Goal: Task Accomplishment & Management: Manage account settings

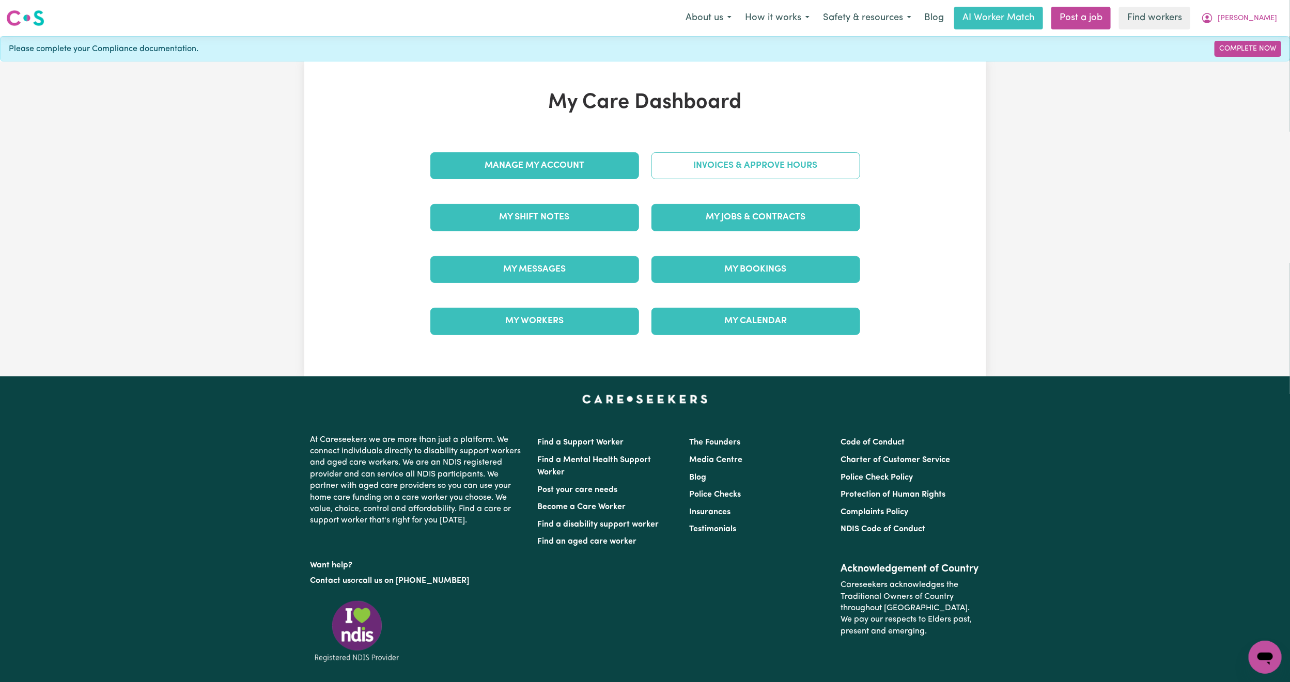
click at [669, 172] on link "Invoices & Approve Hours" at bounding box center [755, 165] width 209 height 27
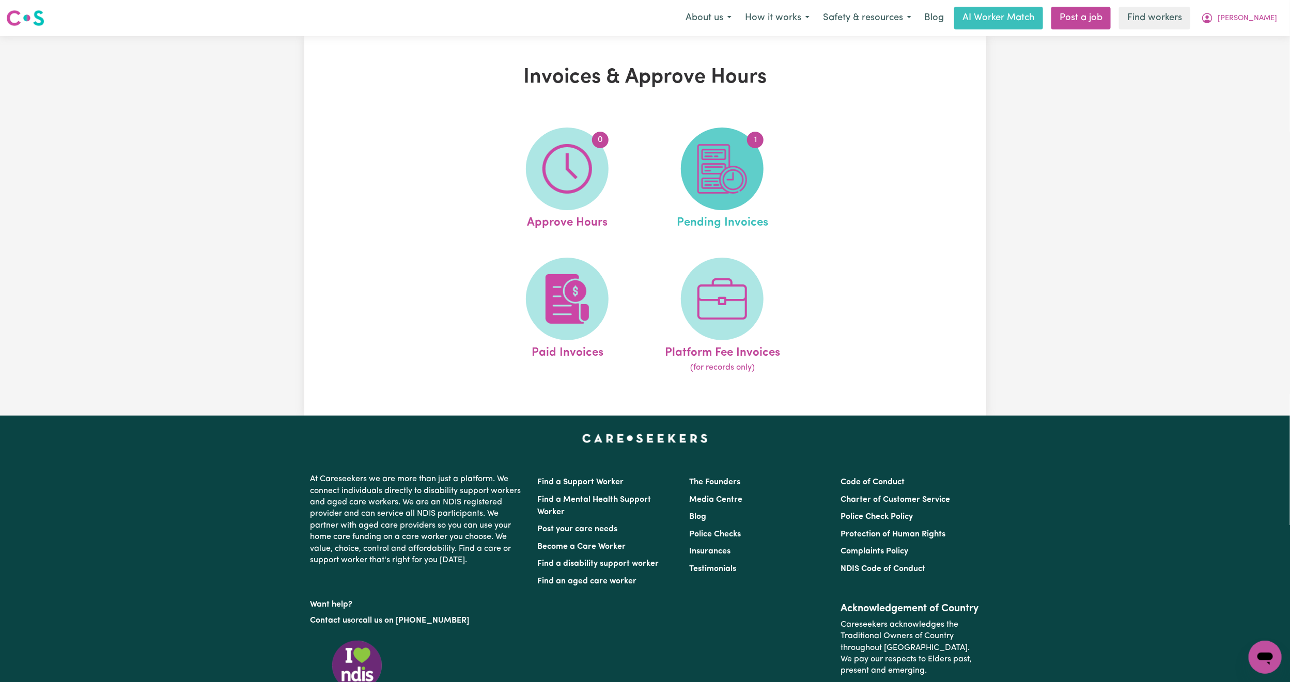
click at [731, 173] on img at bounding box center [722, 169] width 50 height 50
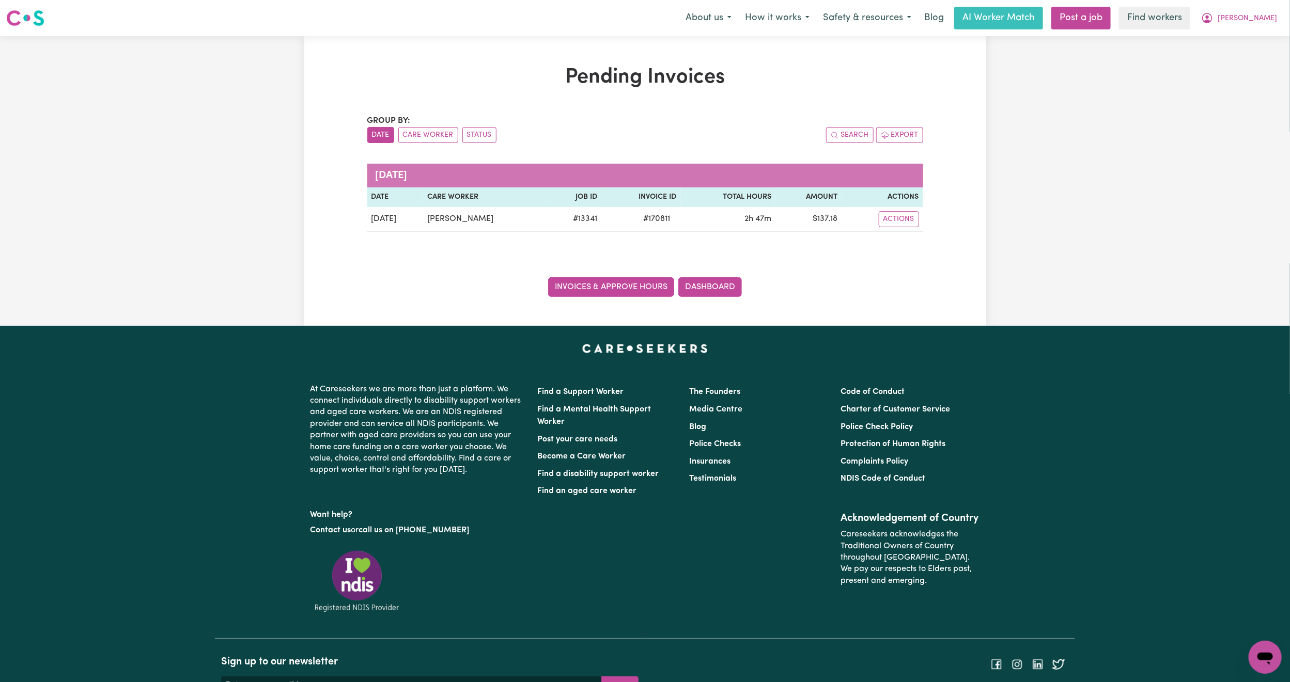
click at [631, 284] on link "Invoices & Approve Hours" at bounding box center [611, 287] width 126 height 20
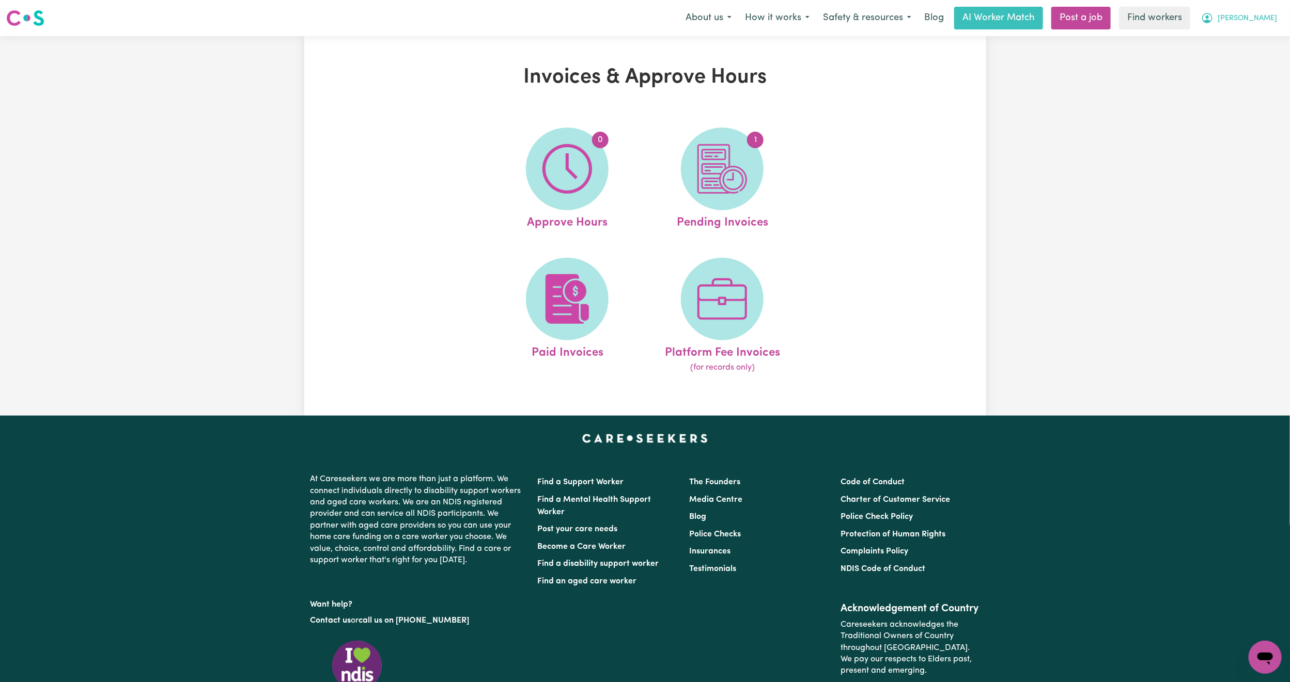
drag, startPoint x: 1266, startPoint y: 15, endPoint x: 1255, endPoint y: 25, distance: 14.3
click at [1266, 15] on span "[PERSON_NAME]" at bounding box center [1247, 18] width 59 height 11
click at [1248, 30] on div "My Dashboard Logout" at bounding box center [1242, 50] width 83 height 40
click at [1245, 43] on link "My Dashboard" at bounding box center [1243, 40] width 82 height 20
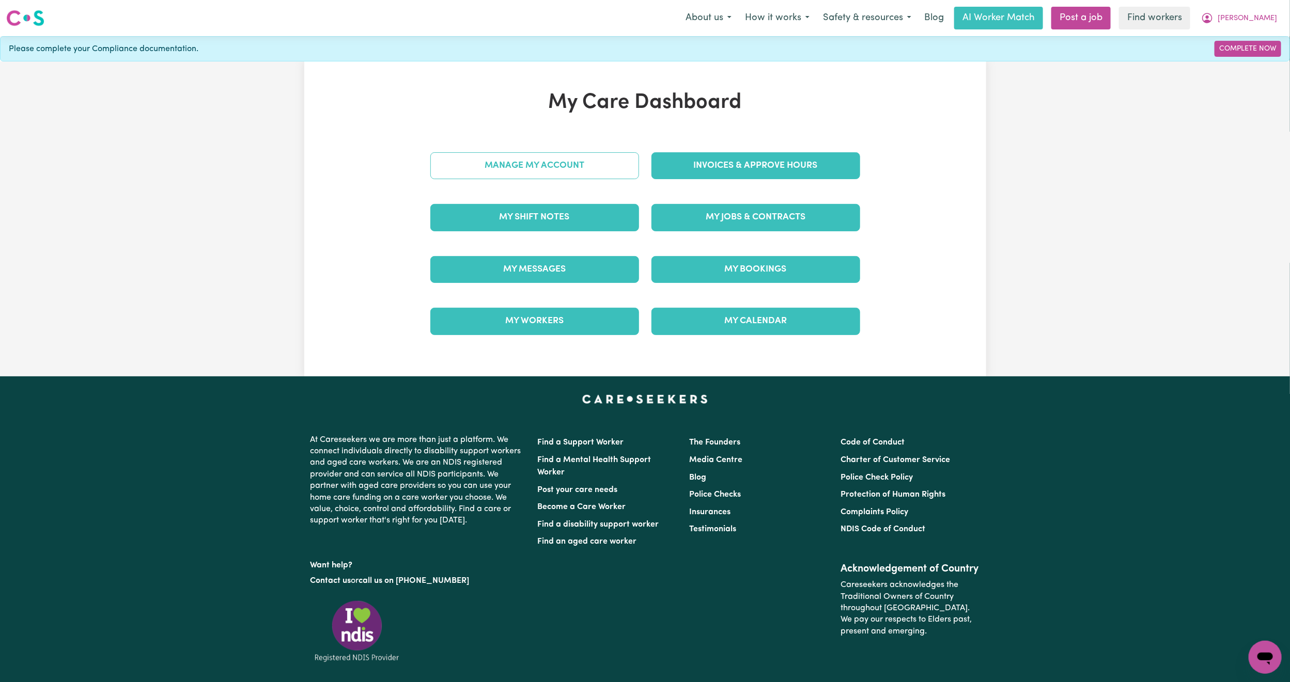
click at [561, 178] on link "Manage My Account" at bounding box center [534, 165] width 209 height 27
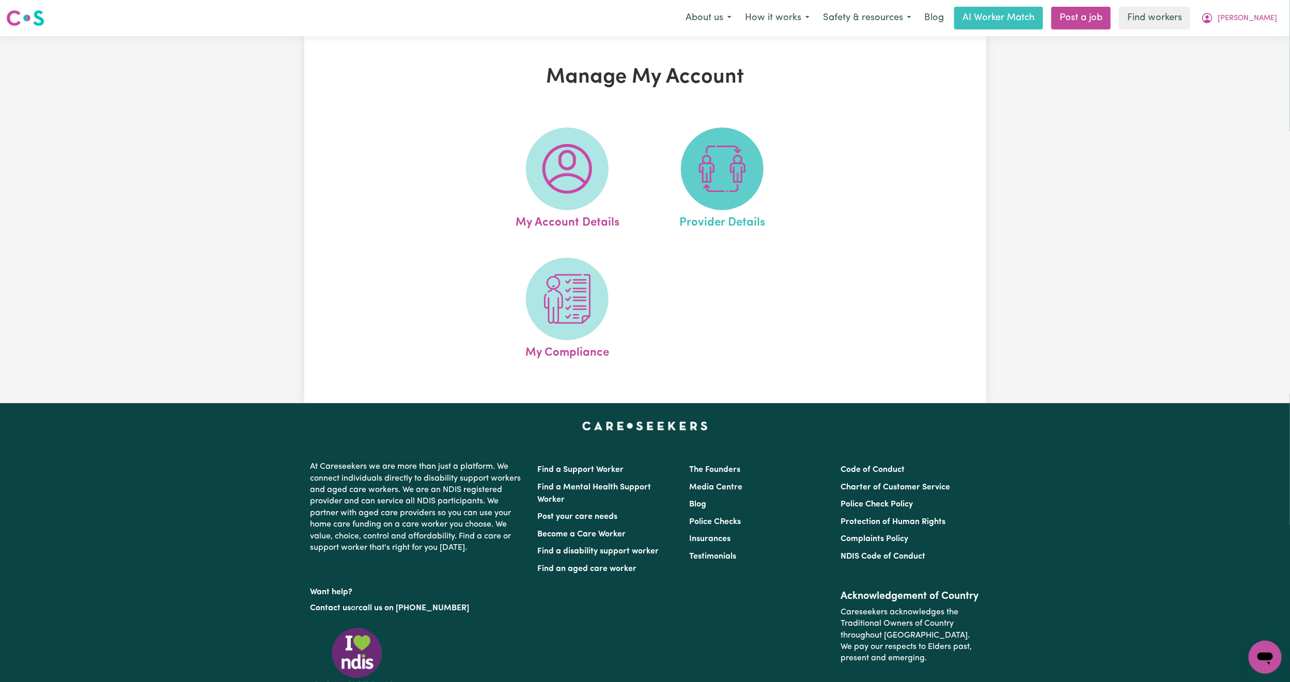
click at [729, 174] on img at bounding box center [722, 169] width 50 height 50
select select "AGED_HOME_CARE"
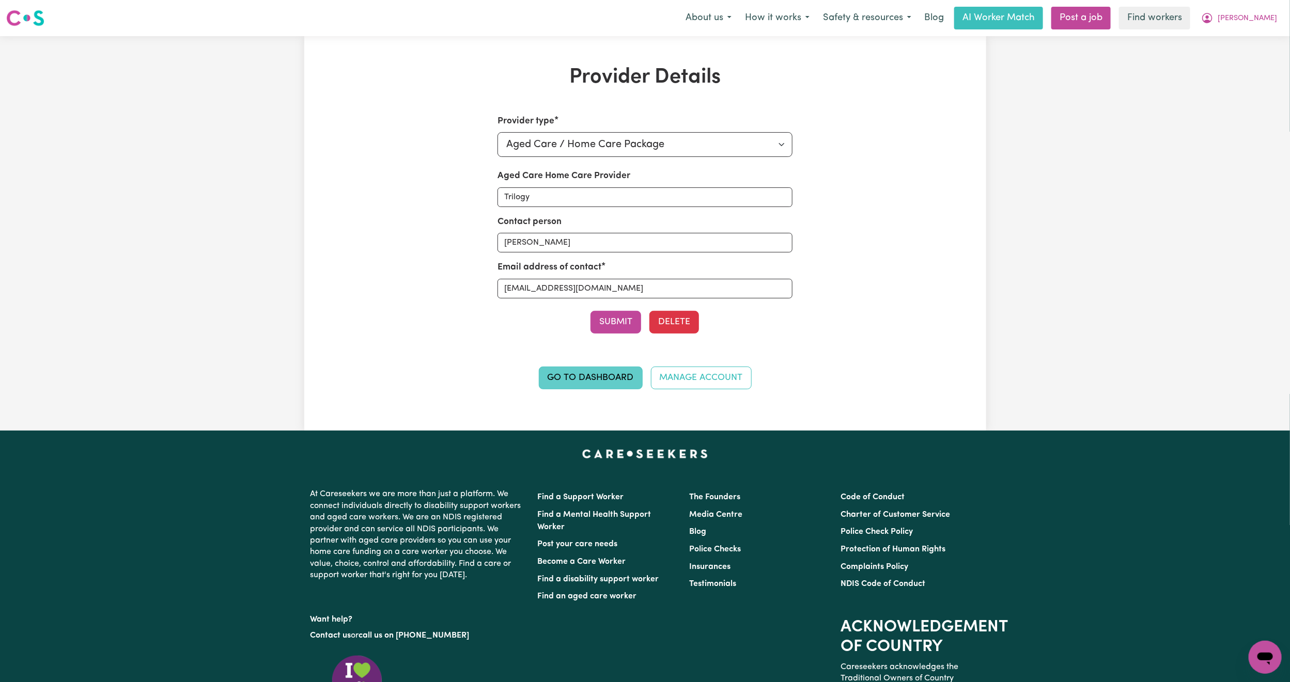
click at [580, 374] on link "Go to Dashboard" at bounding box center [591, 378] width 104 height 23
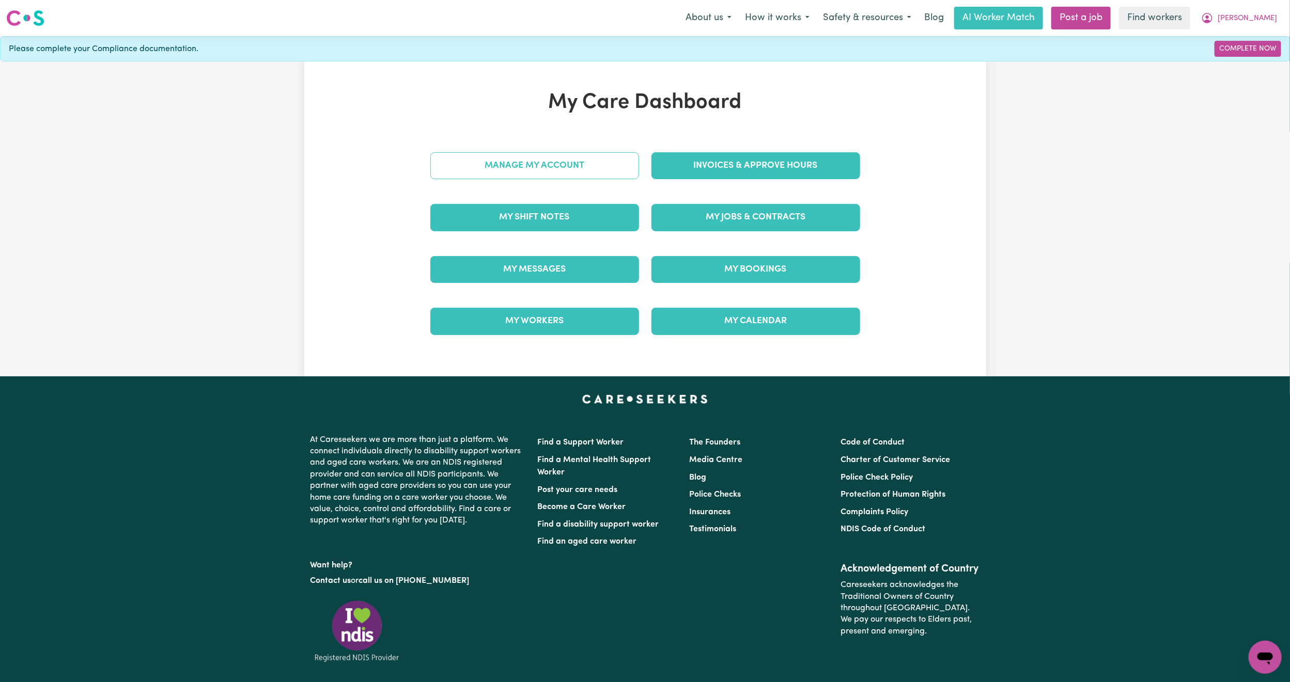
click at [560, 173] on link "Manage My Account" at bounding box center [534, 165] width 209 height 27
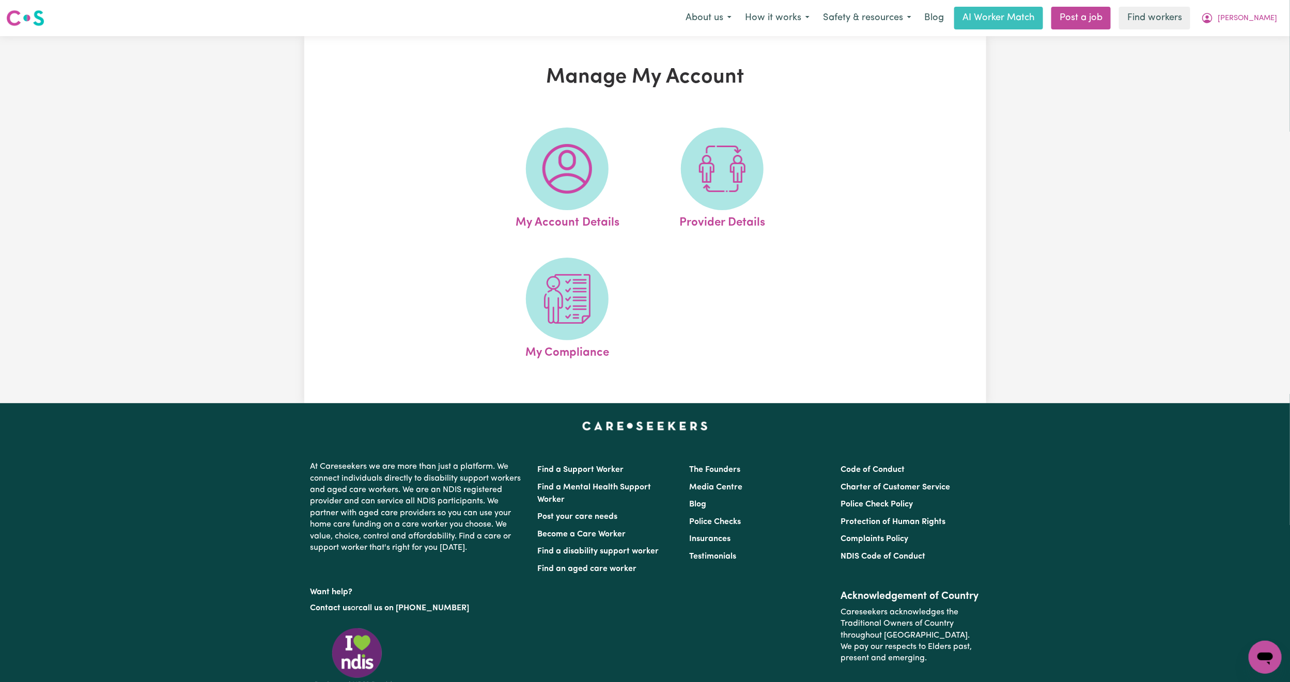
click at [560, 173] on img at bounding box center [567, 169] width 50 height 50
select select "other"
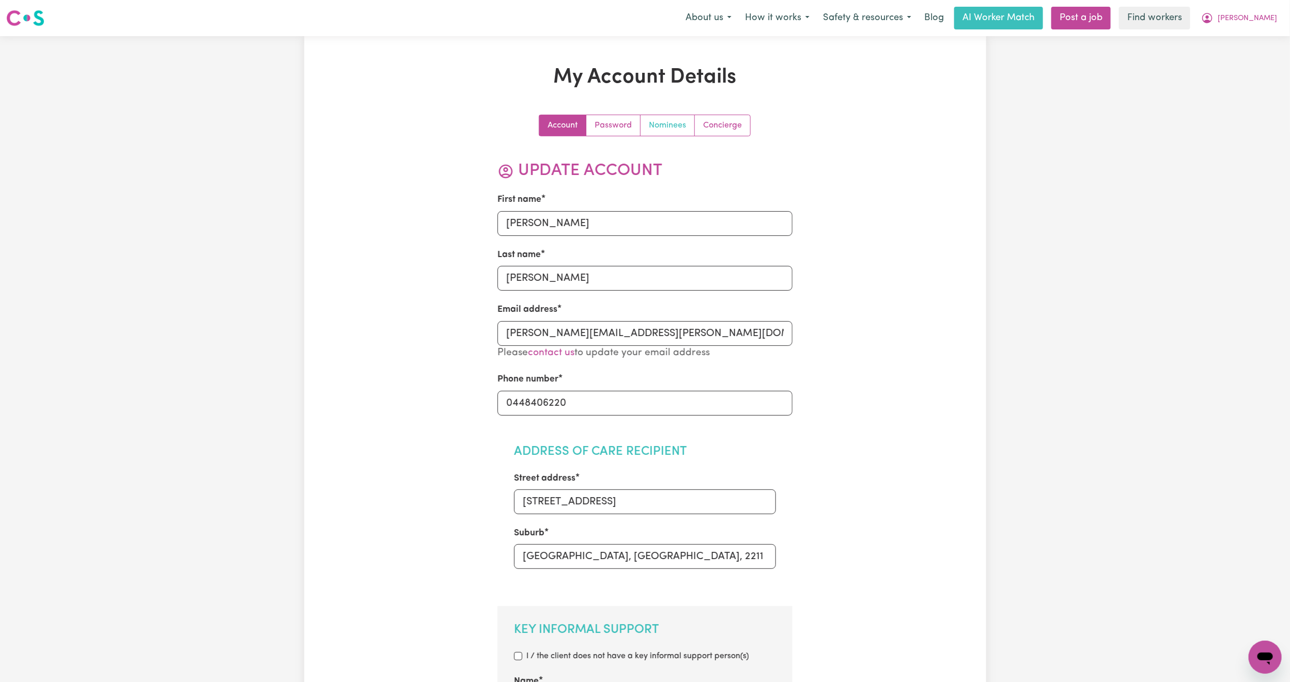
click at [663, 132] on link "Nominees" at bounding box center [668, 125] width 54 height 21
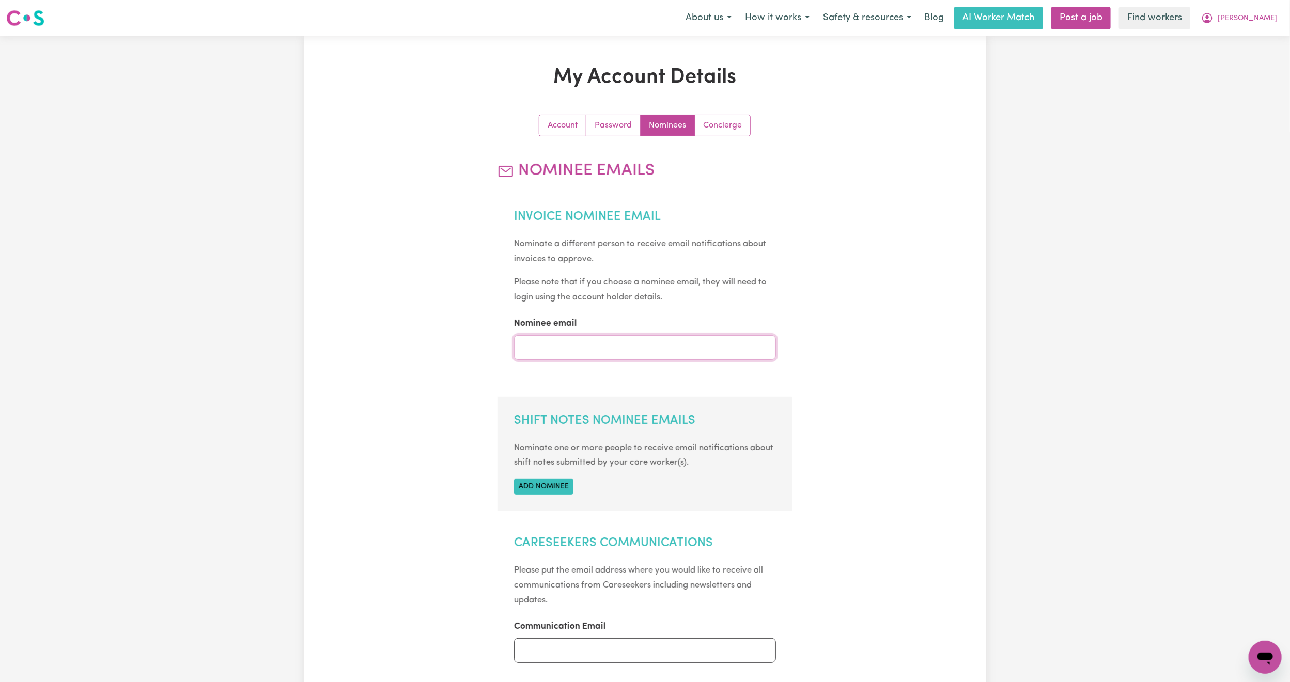
click at [597, 335] on input "Nominee email" at bounding box center [645, 347] width 262 height 25
type input "[PERSON_NAME][EMAIL_ADDRESS][DOMAIN_NAME]"
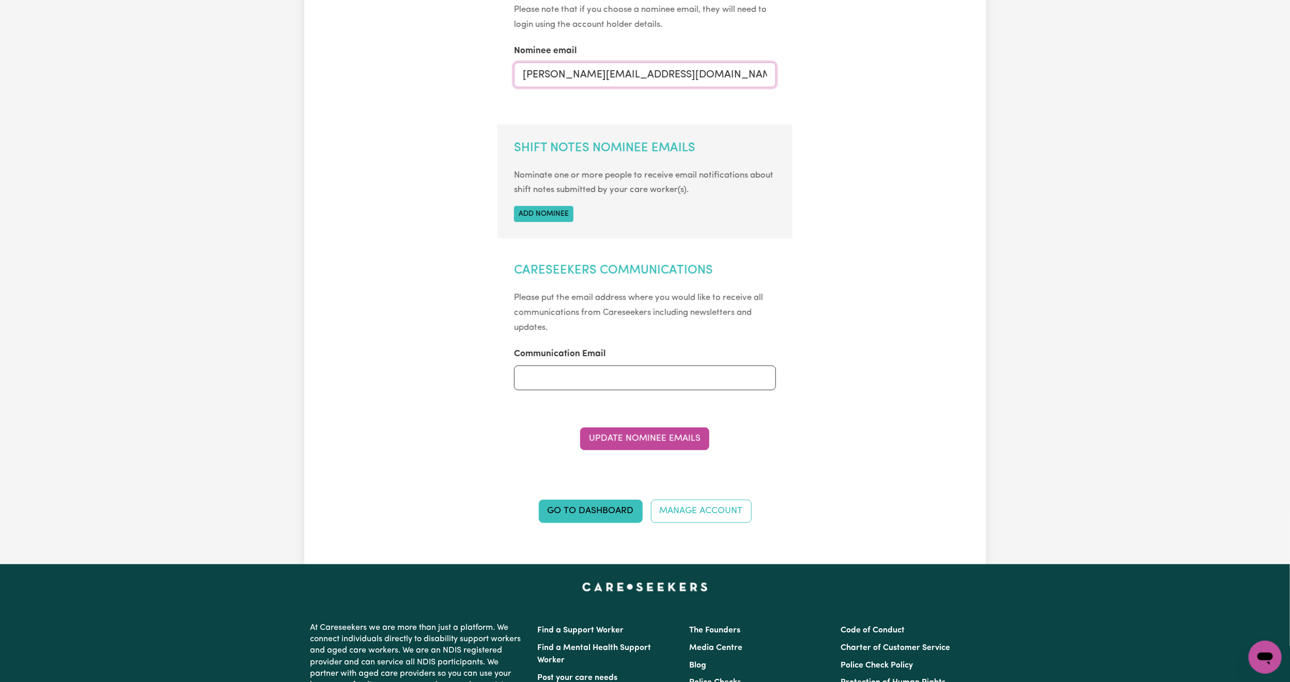
scroll to position [387, 0]
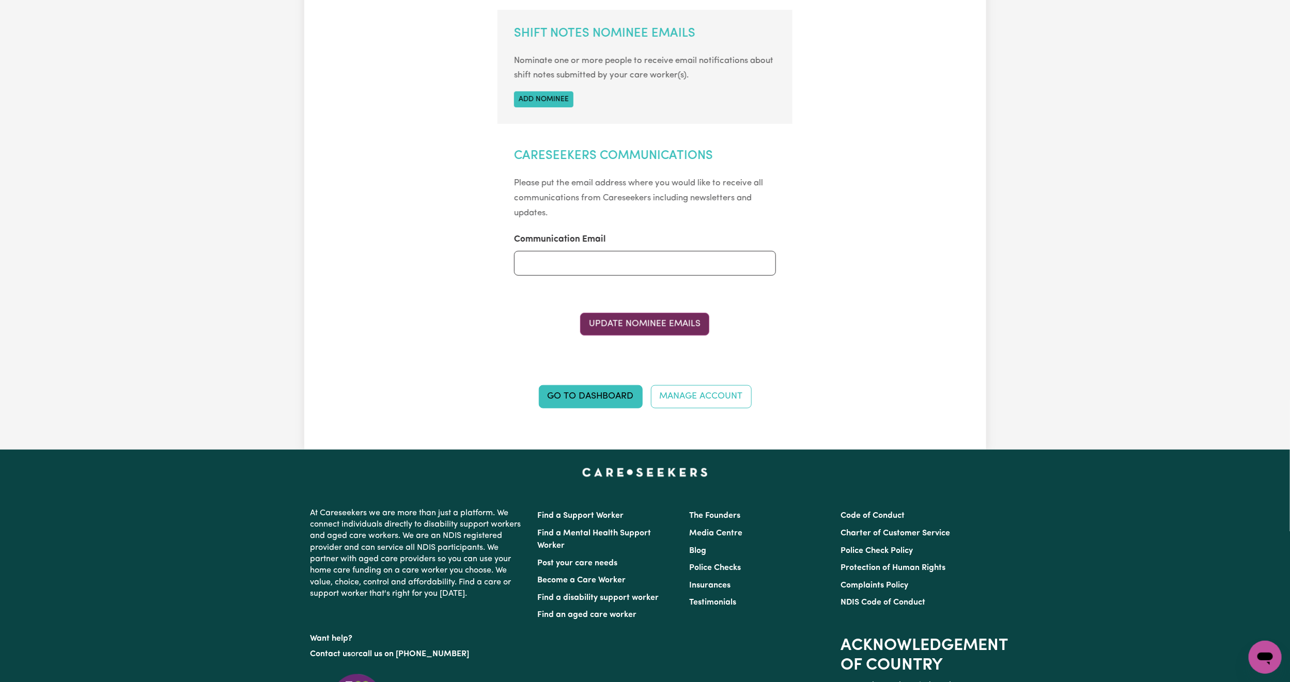
click at [636, 320] on button "Update Nominee Emails" at bounding box center [644, 324] width 129 height 23
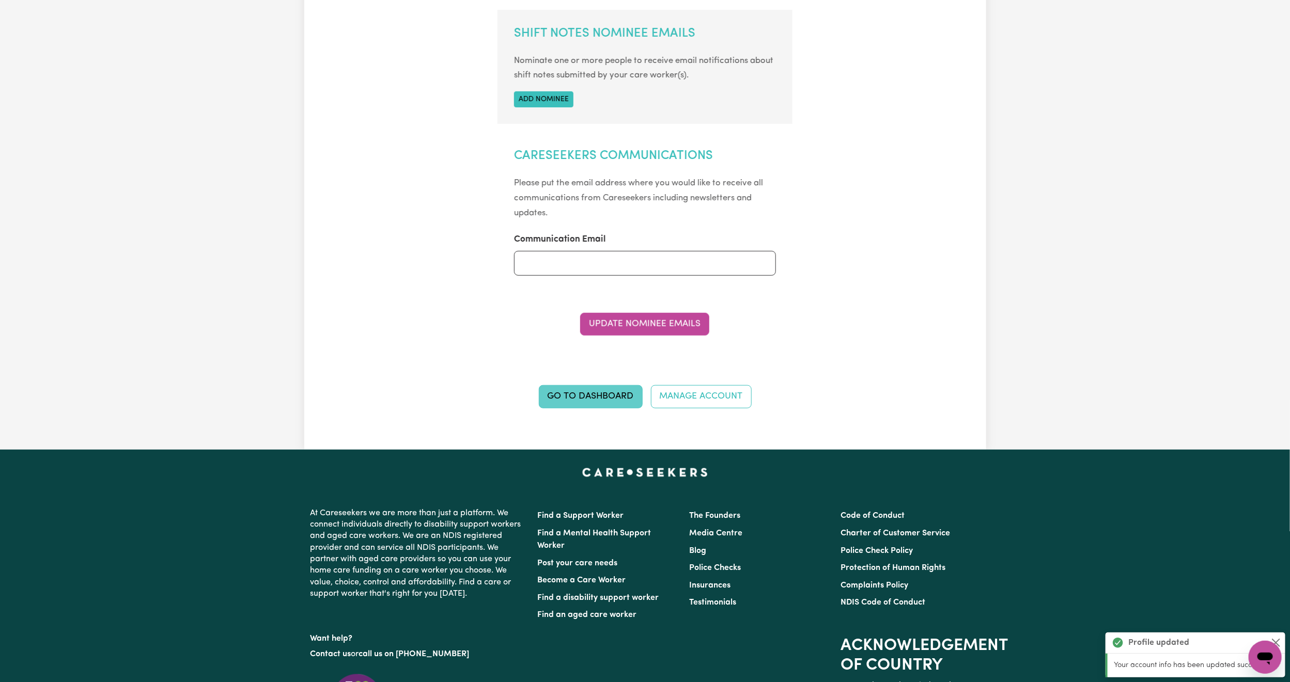
click at [573, 402] on link "Go to Dashboard" at bounding box center [591, 396] width 104 height 23
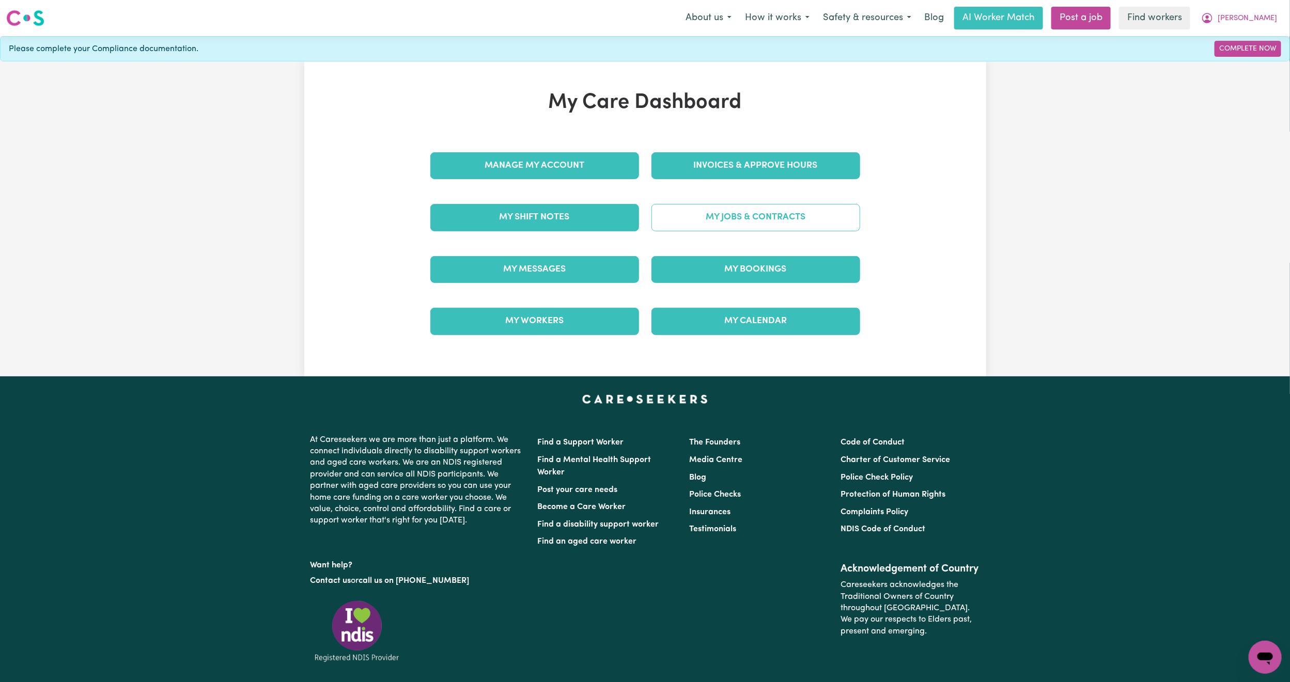
click at [754, 221] on link "My Jobs & Contracts" at bounding box center [755, 217] width 209 height 27
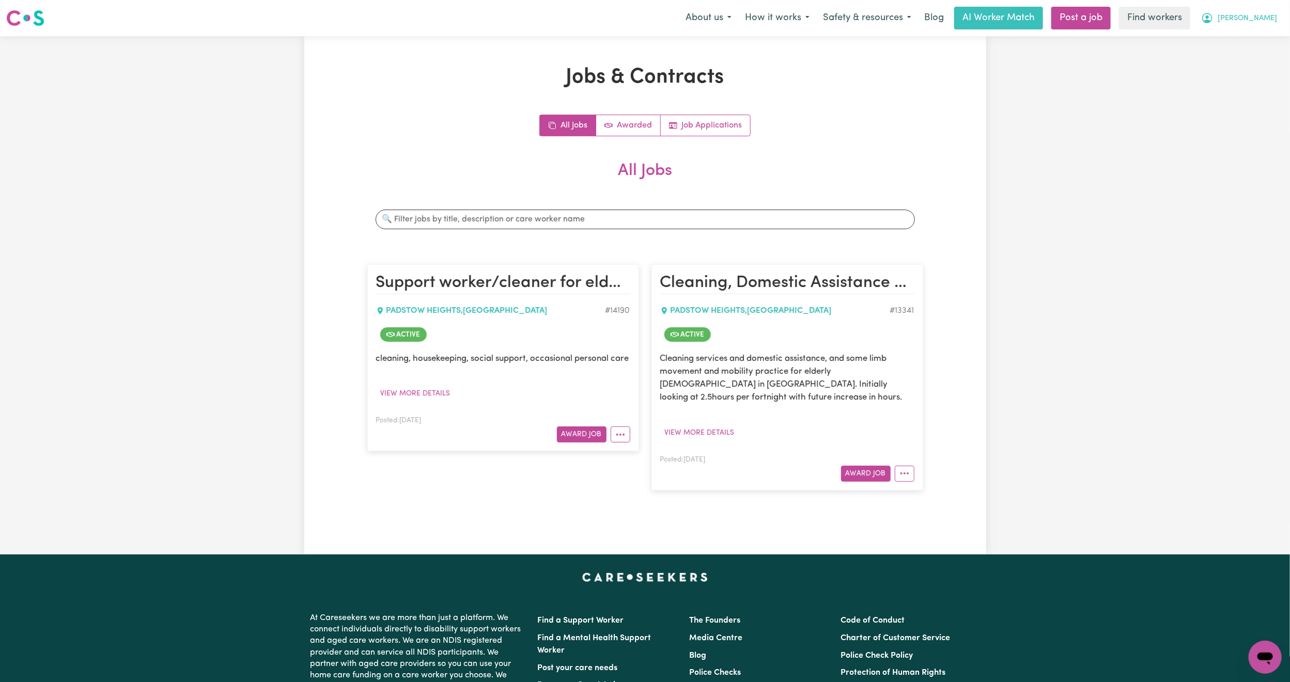
click at [1271, 12] on button "[PERSON_NAME]" at bounding box center [1238, 18] width 89 height 22
click at [1244, 32] on link "My Dashboard" at bounding box center [1243, 40] width 82 height 20
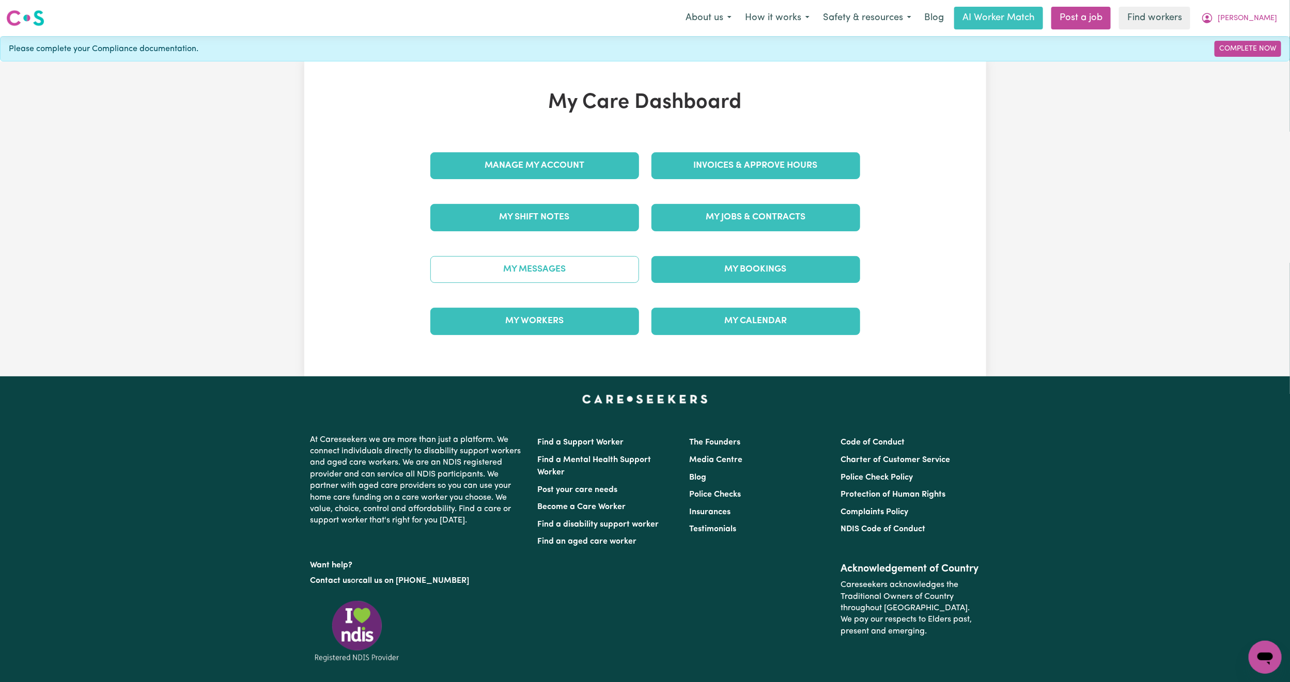
click at [511, 275] on link "My Messages" at bounding box center [534, 269] width 209 height 27
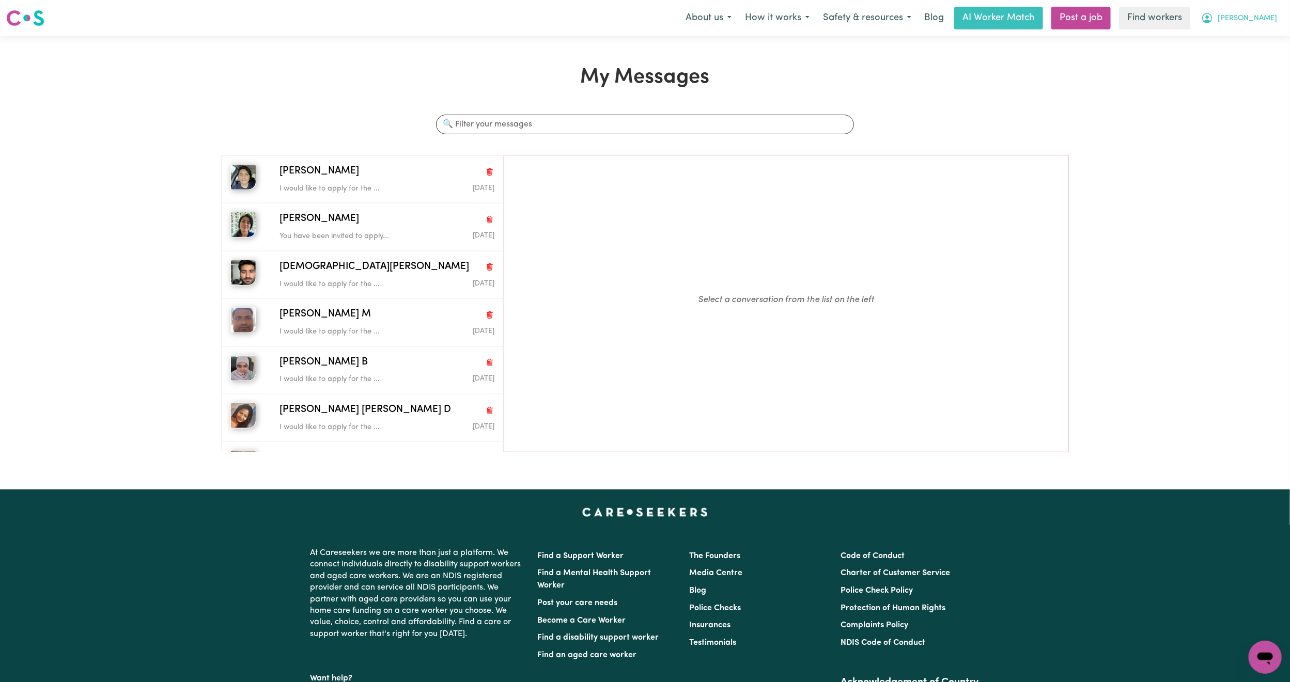
click at [1279, 17] on button "[PERSON_NAME]" at bounding box center [1238, 18] width 89 height 22
click at [1249, 36] on link "My Dashboard" at bounding box center [1243, 40] width 82 height 20
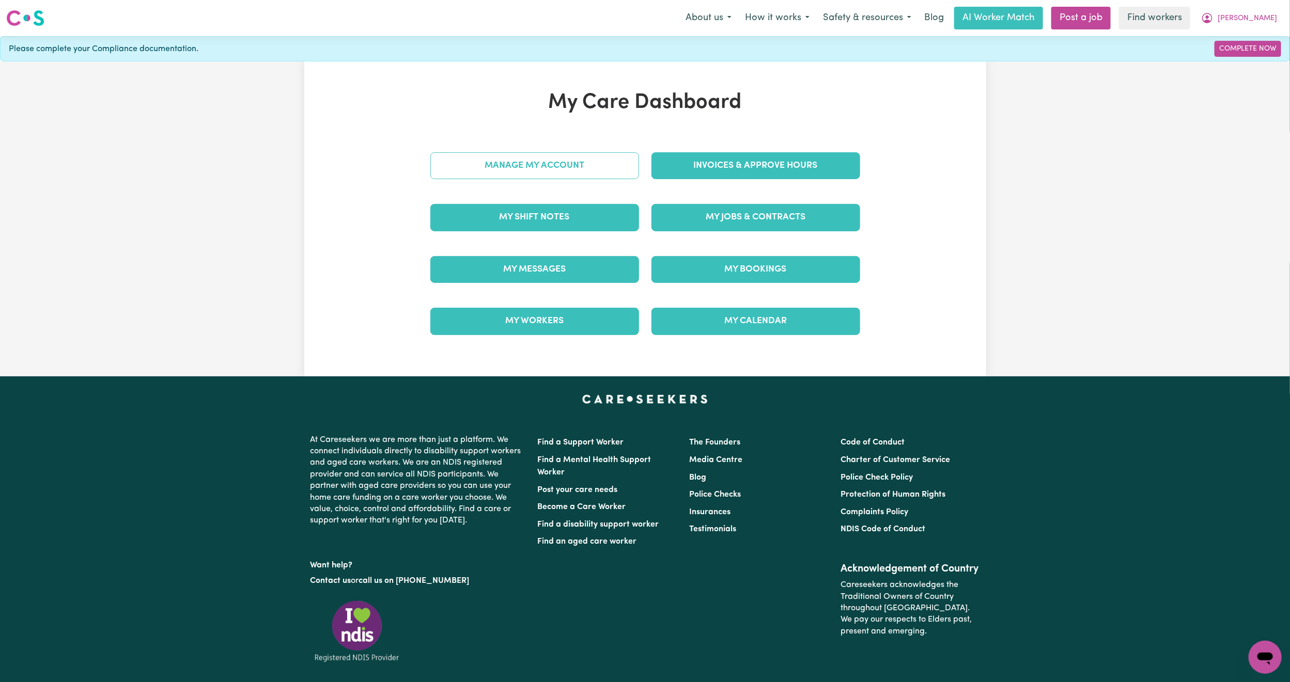
click at [618, 167] on link "Manage My Account" at bounding box center [534, 165] width 209 height 27
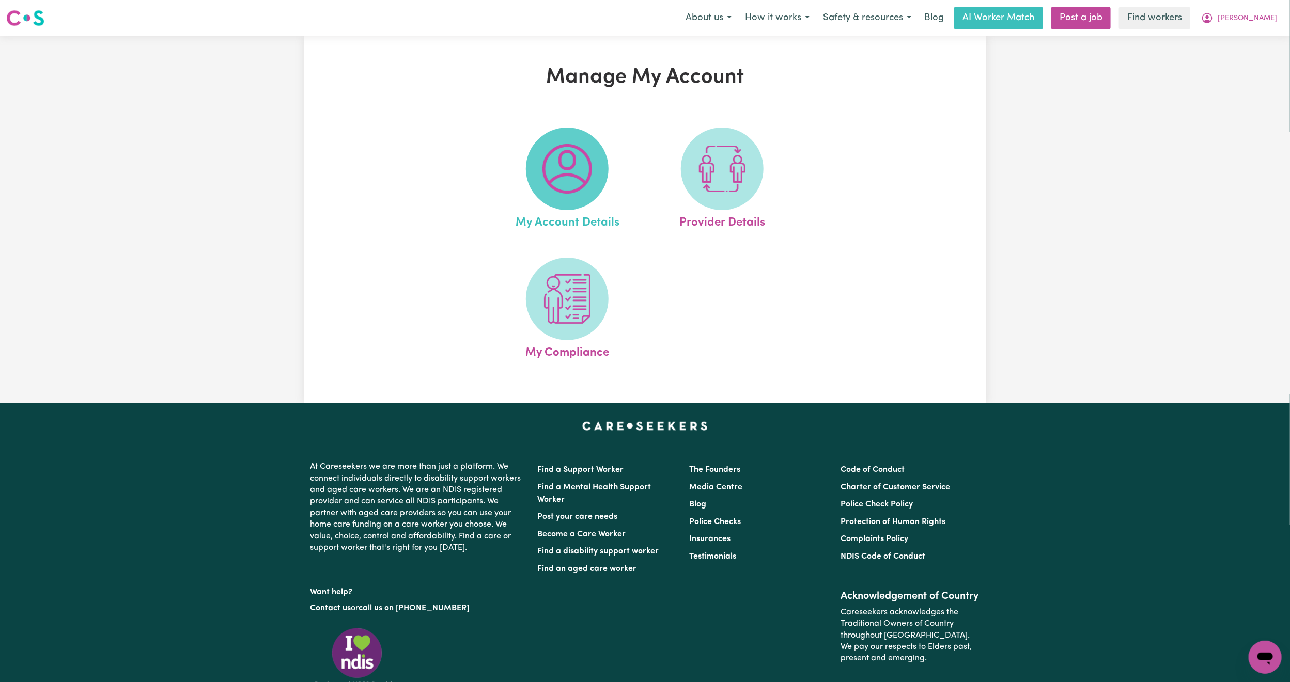
click at [555, 170] on img at bounding box center [567, 169] width 50 height 50
select select "other"
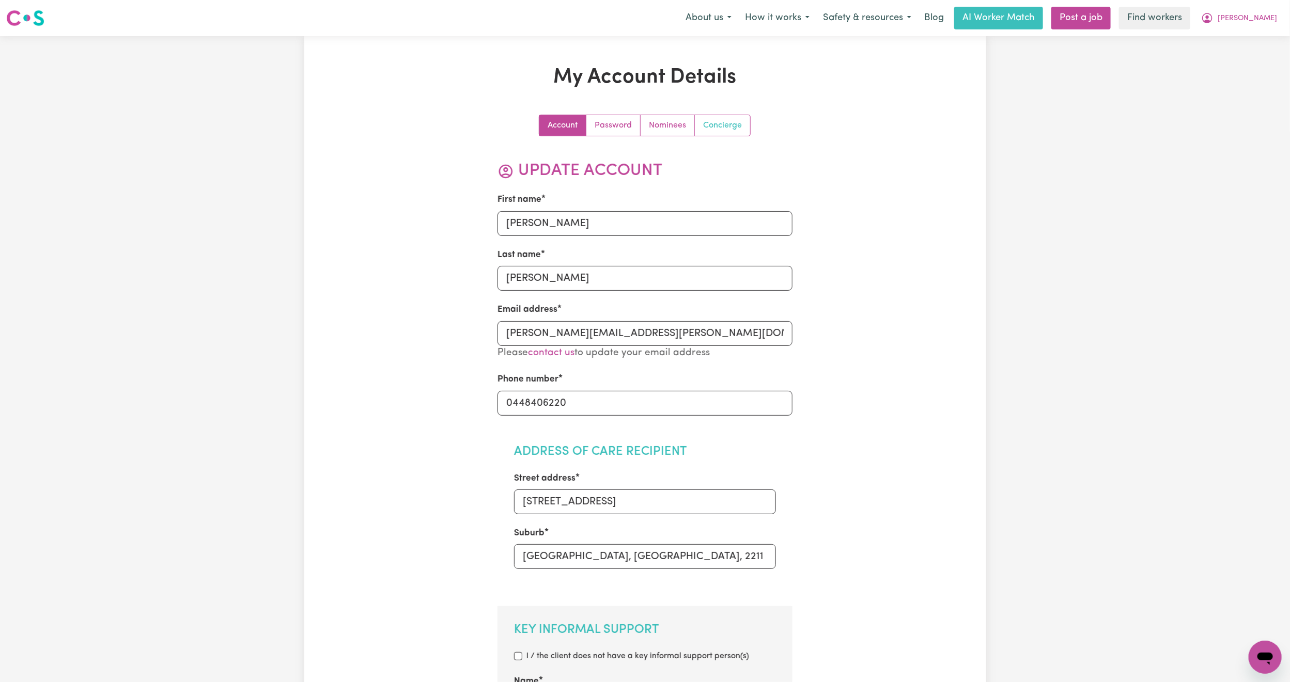
click at [721, 126] on link "Concierge" at bounding box center [722, 125] width 55 height 21
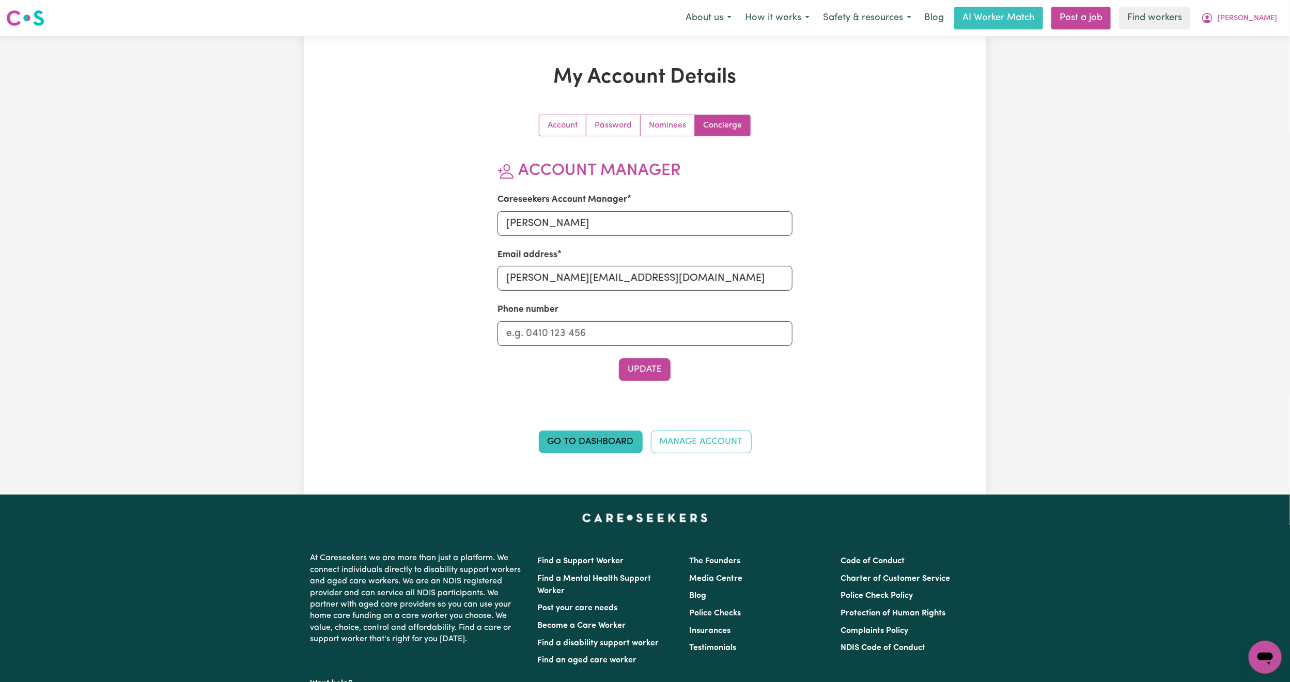
click at [1262, 2] on nav "Menu About us How it works Safety & resources Blog AI Worker Match Post a job F…" at bounding box center [645, 18] width 1290 height 36
drag, startPoint x: 1265, startPoint y: 7, endPoint x: 1268, endPoint y: 25, distance: 18.8
click at [1266, 10] on button "[PERSON_NAME]" at bounding box center [1238, 18] width 89 height 22
click at [1268, 25] on button "[PERSON_NAME]" at bounding box center [1238, 18] width 89 height 22
click at [1259, 30] on nav "Menu About us How it works Safety & resources Blog AI Worker Match Post a job F…" at bounding box center [645, 18] width 1290 height 36
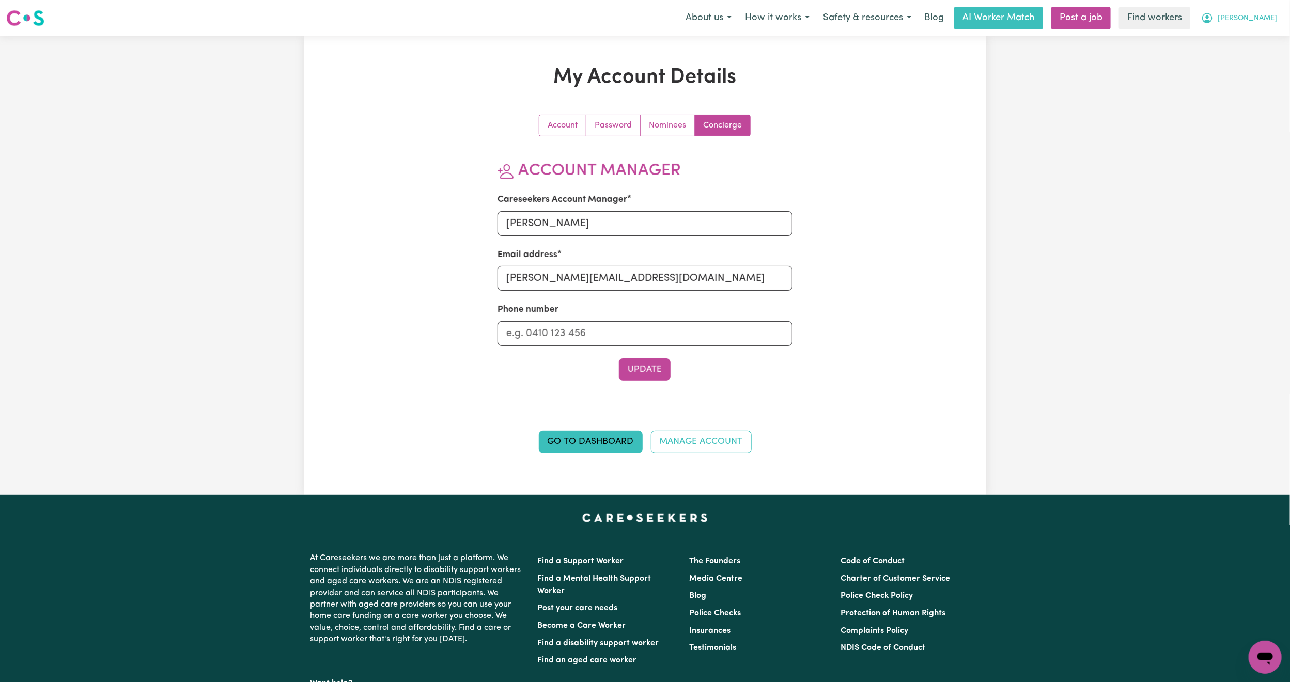
click at [1254, 28] on button "[PERSON_NAME]" at bounding box center [1238, 18] width 89 height 22
click at [1238, 62] on link "Logout" at bounding box center [1243, 60] width 82 height 20
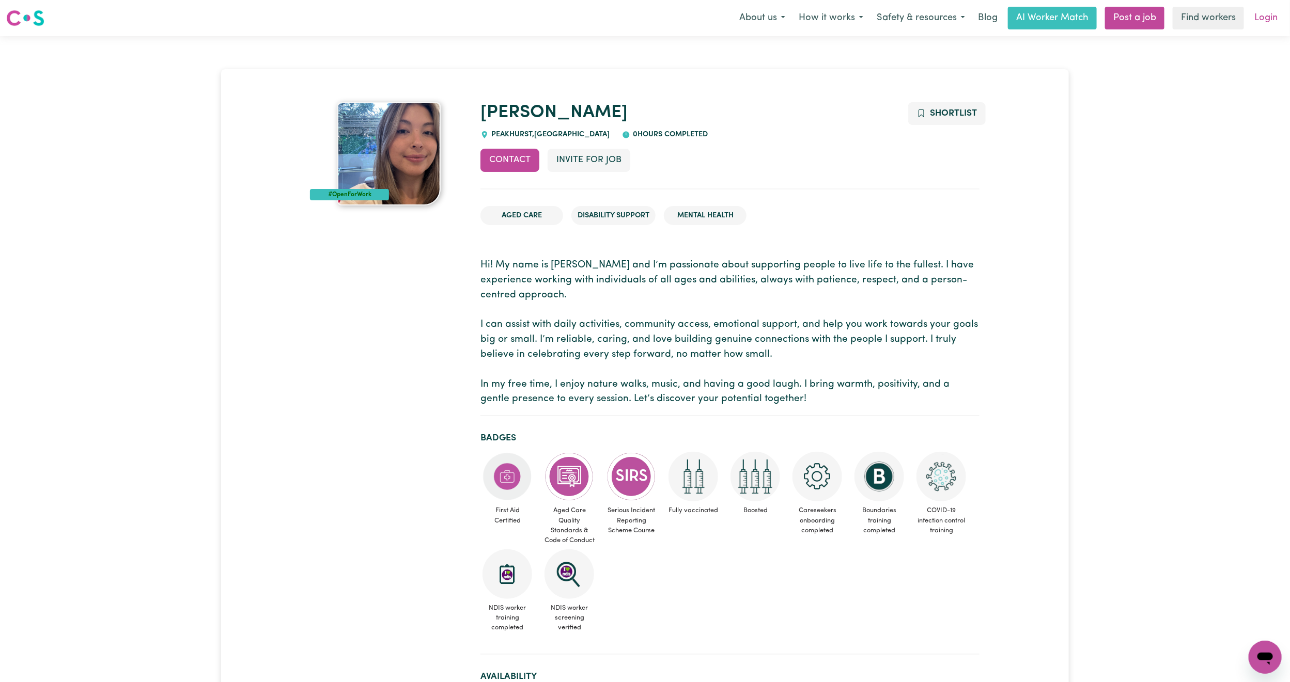
click at [1274, 21] on link "Login" at bounding box center [1266, 18] width 36 height 23
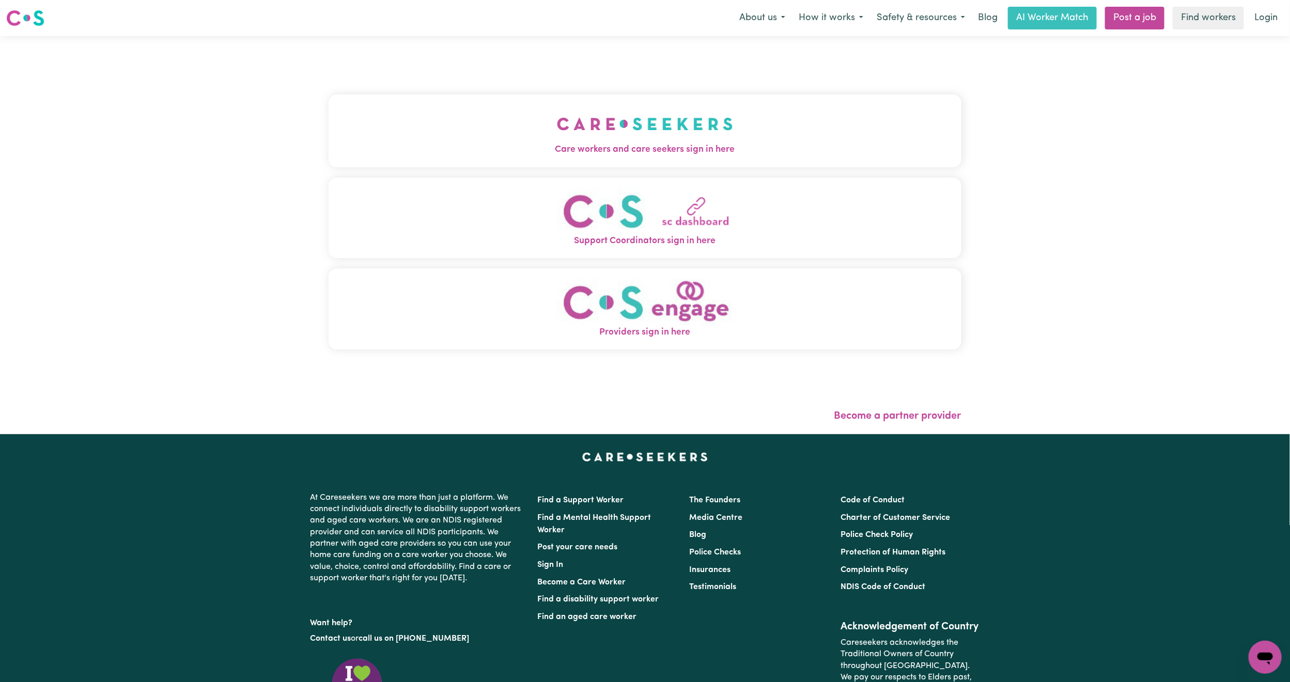
click at [329, 159] on button "Care workers and care seekers sign in here" at bounding box center [645, 131] width 633 height 72
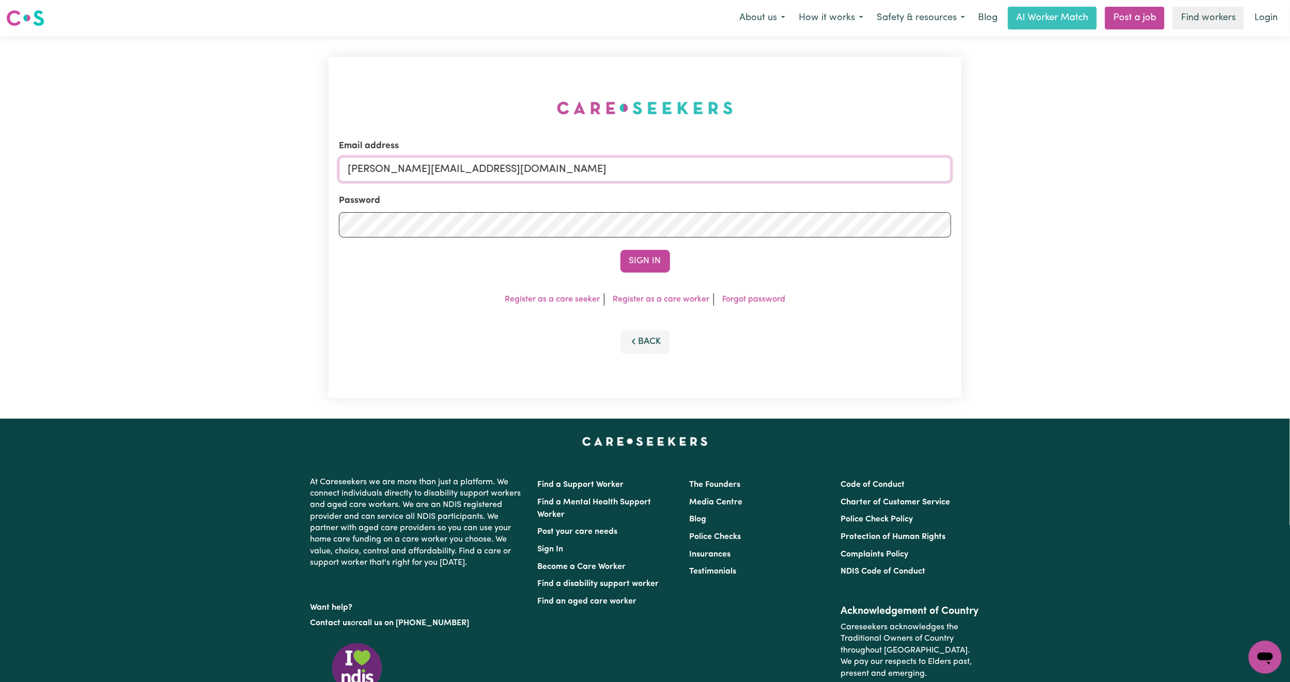
drag, startPoint x: 405, startPoint y: 168, endPoint x: 416, endPoint y: 179, distance: 15.3
click at [405, 168] on input "mikayla+engage@careseekers.com.au" at bounding box center [645, 169] width 612 height 25
drag, startPoint x: 400, startPoint y: 163, endPoint x: 709, endPoint y: 187, distance: 309.3
click at [709, 187] on form "Email address superuser~mikayla@careseekers.com.au Password Sign In" at bounding box center [645, 205] width 612 height 133
type input "superuser~MariaBourboulasTrilogyCare@careseekers.com.au"
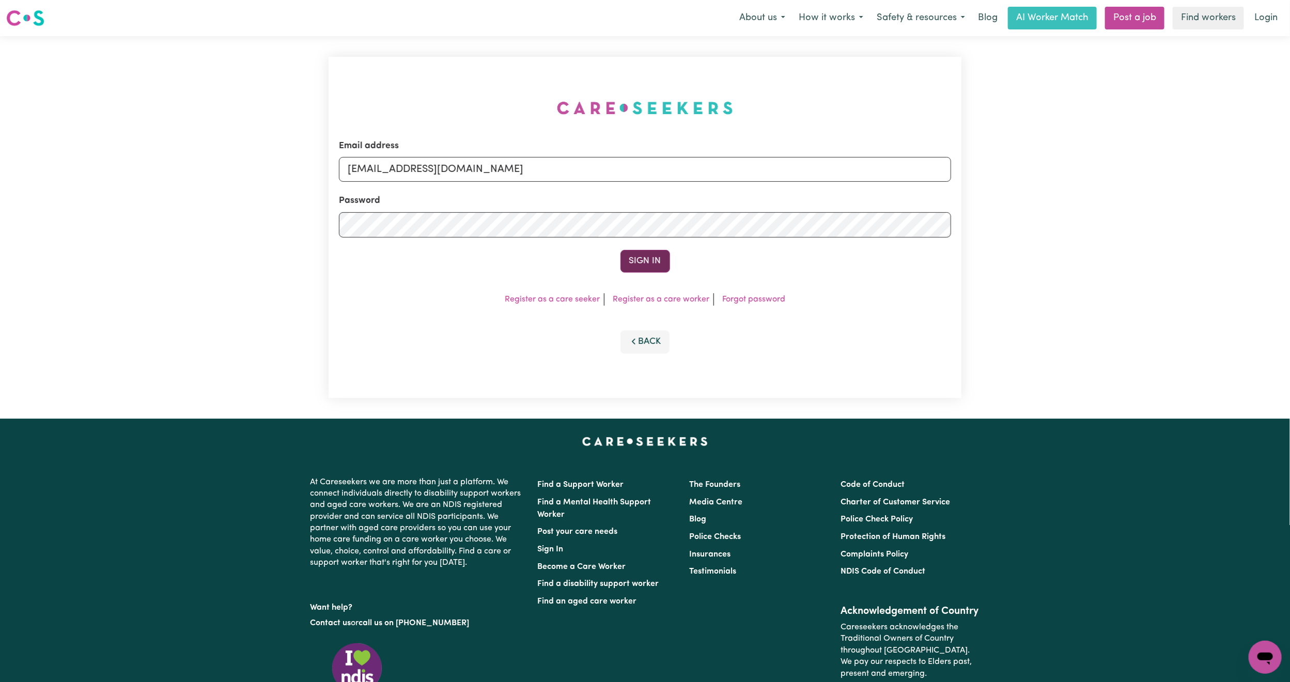
click at [641, 251] on button "Sign In" at bounding box center [645, 261] width 50 height 23
